Goal: Information Seeking & Learning: Learn about a topic

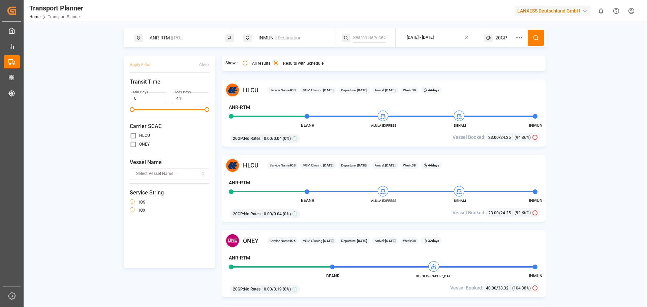
click at [257, 42] on div "INMUN || Destination" at bounding box center [291, 38] width 73 height 12
drag, startPoint x: 259, startPoint y: 87, endPoint x: 251, endPoint y: 88, distance: 7.9
click at [251, 88] on div "Search Destination and POD INMUN" at bounding box center [291, 75] width 94 height 59
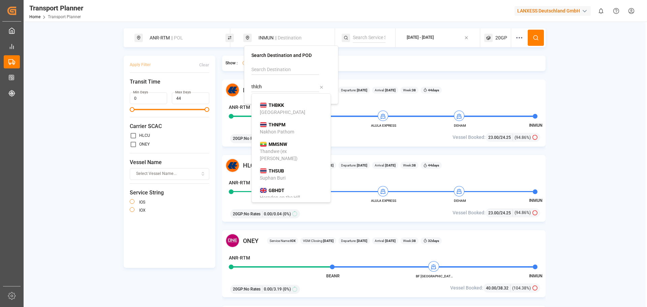
click at [272, 83] on input "thlch" at bounding box center [286, 87] width 68 height 10
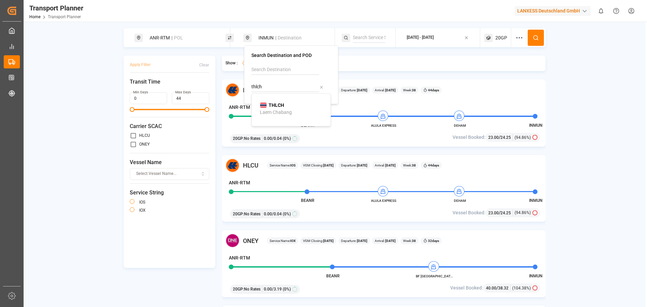
click at [286, 108] on div "THLCH Laem Chabang" at bounding box center [292, 109] width 65 height 14
type input "THLCH"
drag, startPoint x: 600, startPoint y: 70, endPoint x: 558, endPoint y: 52, distance: 45.8
click at [598, 71] on div "ANR-RTM || POL THLCH || Destination [DATE] - [DATE] 20GP Apply Filter Clear Tra…" at bounding box center [335, 176] width 622 height 297
click at [533, 37] on icon at bounding box center [536, 38] width 6 height 6
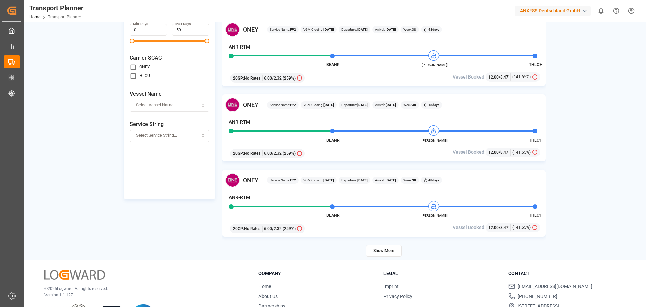
scroll to position [98, 0]
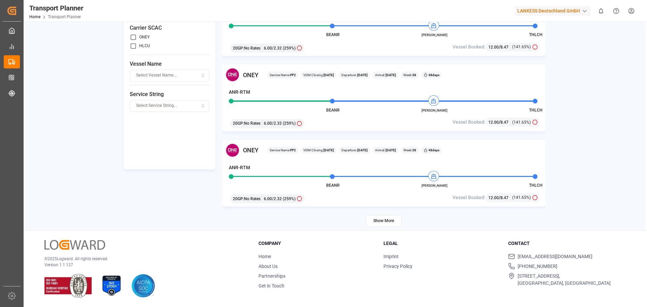
click at [383, 220] on button "Show More" at bounding box center [384, 221] width 36 height 12
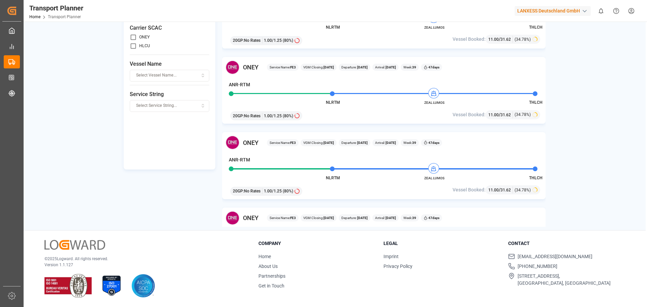
scroll to position [2780, 0]
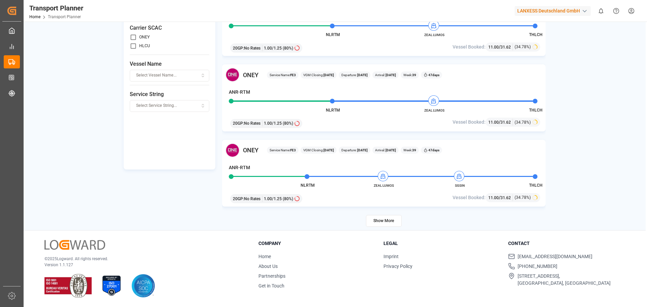
click at [592, 132] on div "ANR-RTM || POL THLCH || Destination [DATE] - [DATE] 20GP Apply Filter Clear Tra…" at bounding box center [335, 78] width 622 height 297
click at [391, 220] on button "Show More" at bounding box center [384, 221] width 36 height 12
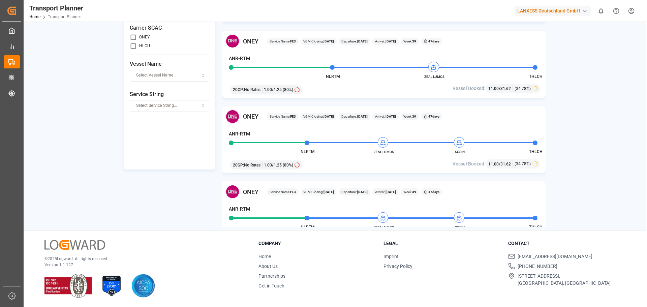
click at [478, 144] on div "NLRTM ZEAL LUMOS SGSIN THLCH" at bounding box center [381, 145] width 304 height 6
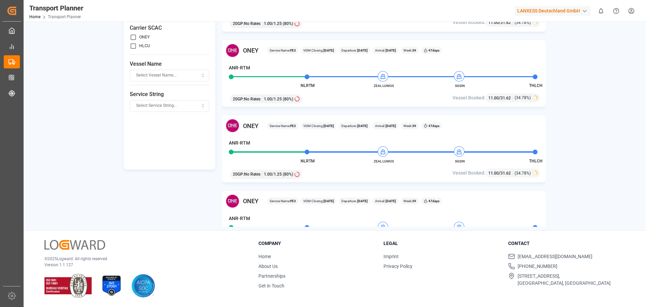
scroll to position [2881, 0]
